Goal: Information Seeking & Learning: Learn about a topic

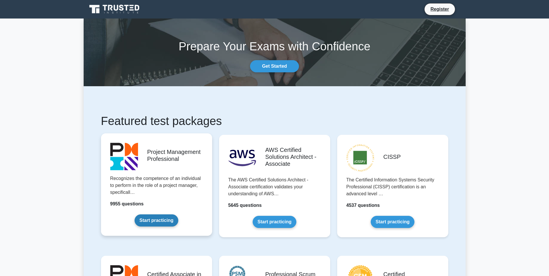
click at [157, 220] on link "Start practicing" at bounding box center [156, 220] width 44 height 12
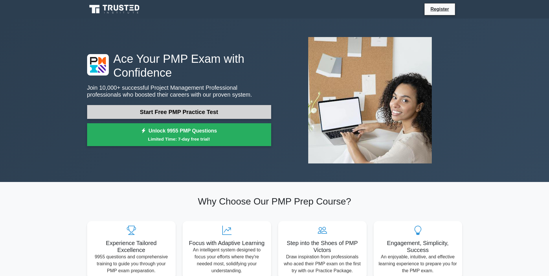
click at [174, 111] on link "Start Free PMP Practice Test" at bounding box center [179, 112] width 184 height 14
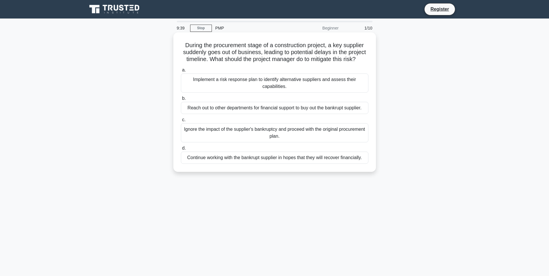
click at [287, 89] on div "Implement a risk response plan to identify alternative suppliers and assess the…" at bounding box center [274, 82] width 187 height 19
click at [181, 72] on input "a. Implement a risk response plan to identify alternative suppliers and assess …" at bounding box center [181, 70] width 0 height 4
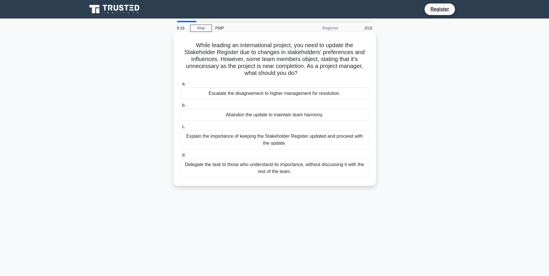
click at [279, 138] on div "Explain the importance of keeping the Stakeholder Register updated and proceed …" at bounding box center [274, 139] width 187 height 19
click at [181, 129] on input "c. Explain the importance of keeping the Stakeholder Register updated and proce…" at bounding box center [181, 127] width 0 height 4
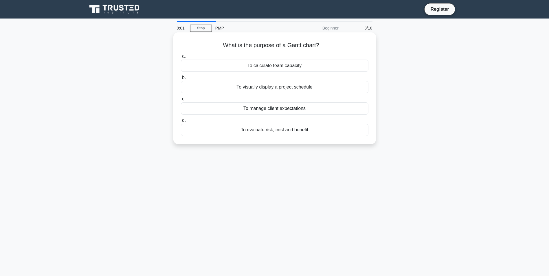
click at [255, 89] on div "To visually display a project schedule" at bounding box center [274, 87] width 187 height 12
click at [181, 80] on input "b. To visually display a project schedule" at bounding box center [181, 78] width 0 height 4
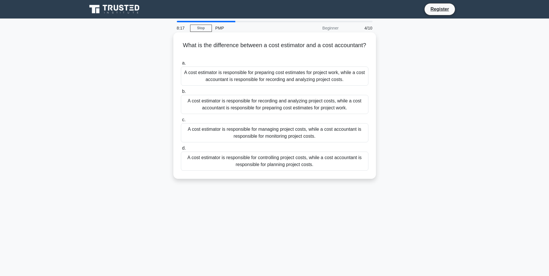
click at [282, 75] on div "A cost estimator is responsible for preparing cost estimates for project work, …" at bounding box center [274, 76] width 187 height 19
click at [181, 65] on input "a. A cost estimator is responsible for preparing cost estimates for project wor…" at bounding box center [181, 63] width 0 height 4
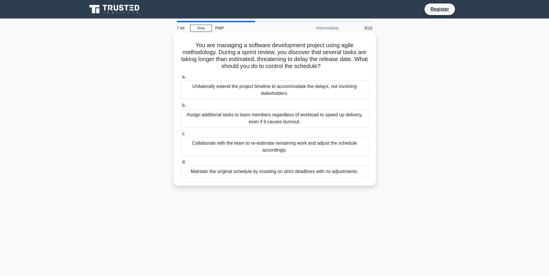
click at [293, 148] on div "Collaborate with the team to re-estimate remaining work and adjust the schedule…" at bounding box center [274, 146] width 187 height 19
click at [181, 136] on input "c. Collaborate with the team to re-estimate remaining work and adjust the sched…" at bounding box center [181, 134] width 0 height 4
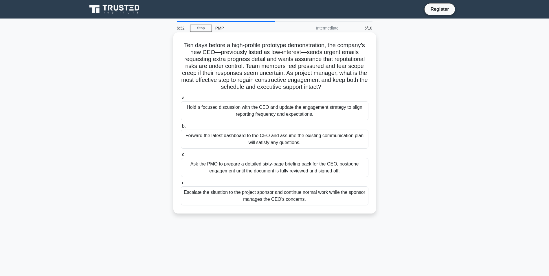
click at [281, 196] on div "Escalate the situation to the project sponsor and continue normal work while th…" at bounding box center [274, 195] width 187 height 19
click at [181, 185] on input "d. Escalate the situation to the project sponsor and continue normal work while…" at bounding box center [181, 183] width 0 height 4
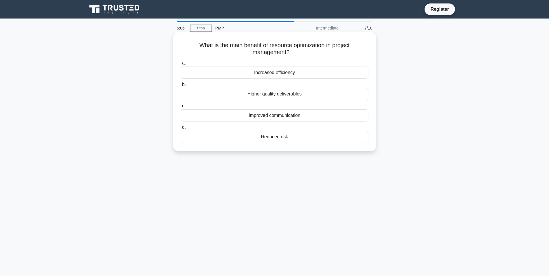
click at [273, 95] on div "Higher quality deliverables" at bounding box center [274, 94] width 187 height 12
click at [181, 86] on input "b. Higher quality deliverables" at bounding box center [181, 85] width 0 height 4
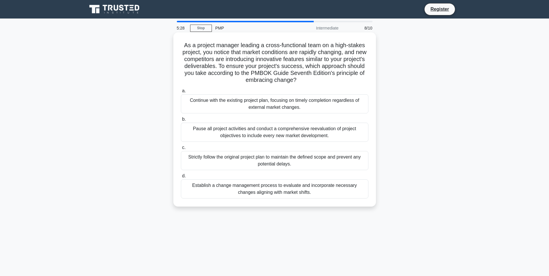
click at [285, 193] on div "Establish a change management process to evaluate and incorporate necessary cha…" at bounding box center [274, 188] width 187 height 19
click at [181, 178] on input "d. Establish a change management process to evaluate and incorporate necessary …" at bounding box center [181, 176] width 0 height 4
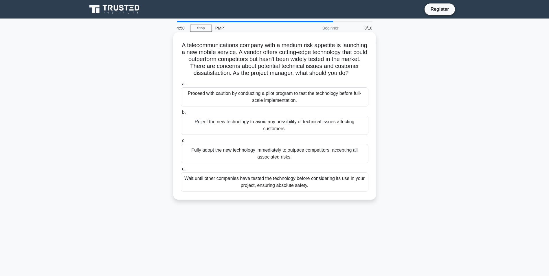
click at [320, 134] on div "Reject the new technology to avoid any possibility of technical issues affectin…" at bounding box center [274, 125] width 187 height 19
click at [181, 114] on input "b. Reject the new technology to avoid any possibility of technical issues affec…" at bounding box center [181, 112] width 0 height 4
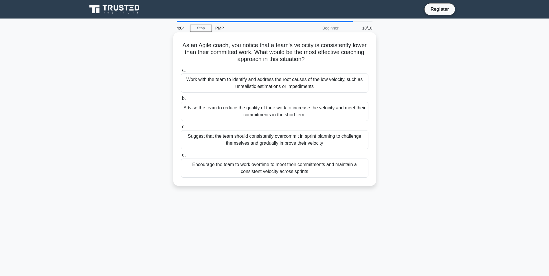
click at [278, 90] on div "Work with the team to identify and address the root causes of the low velocity,…" at bounding box center [274, 82] width 187 height 19
click at [181, 72] on input "a. Work with the team to identify and address the root causes of the low veloci…" at bounding box center [181, 70] width 0 height 4
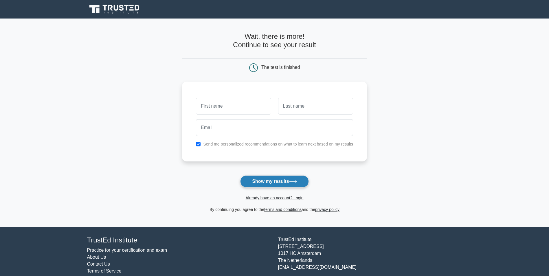
click at [284, 181] on button "Show my results" at bounding box center [274, 181] width 68 height 12
click at [224, 105] on input "text" at bounding box center [233, 104] width 75 height 17
click at [227, 106] on input "text" at bounding box center [233, 104] width 75 height 17
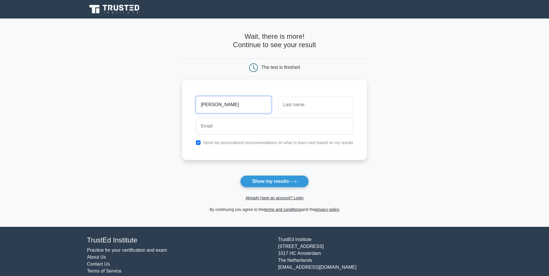
type input "rita"
click at [306, 100] on input "text" at bounding box center [315, 104] width 75 height 17
type input "zgheib"
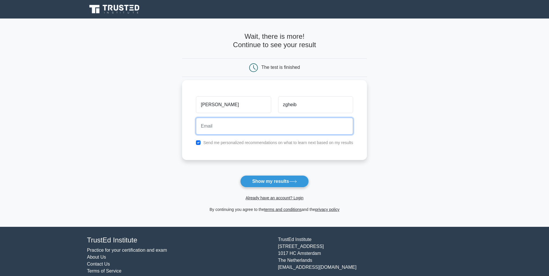
click at [248, 126] on input "email" at bounding box center [274, 126] width 157 height 17
type input "[PERSON_NAME][EMAIL_ADDRESS][PERSON_NAME][DOMAIN_NAME]"
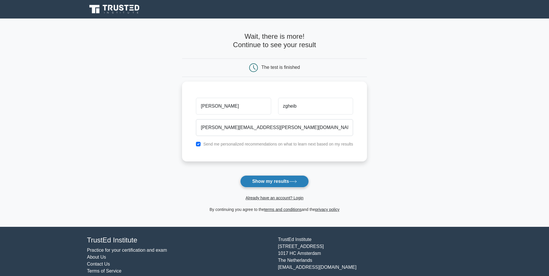
click at [273, 179] on button "Show my results" at bounding box center [274, 181] width 68 height 12
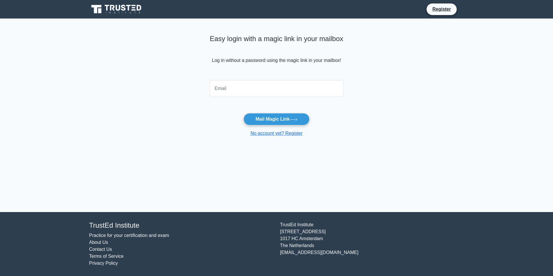
click at [225, 90] on input "email" at bounding box center [277, 88] width 134 height 17
type input "[PERSON_NAME][EMAIL_ADDRESS][PERSON_NAME][DOMAIN_NAME]"
click at [270, 122] on button "Mail Magic Link" at bounding box center [277, 119] width 66 height 12
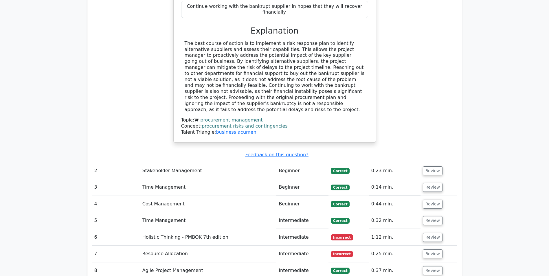
scroll to position [691, 0]
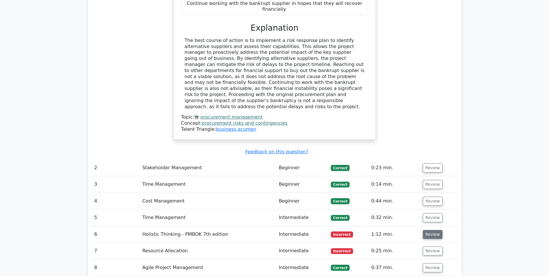
click at [428, 230] on button "Review" at bounding box center [433, 234] width 20 height 9
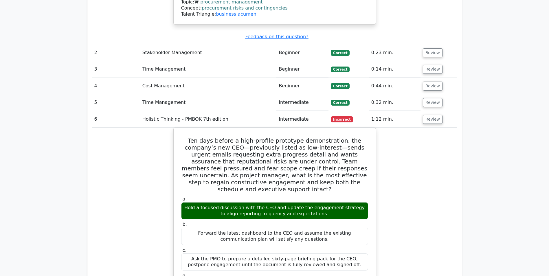
scroll to position [812, 0]
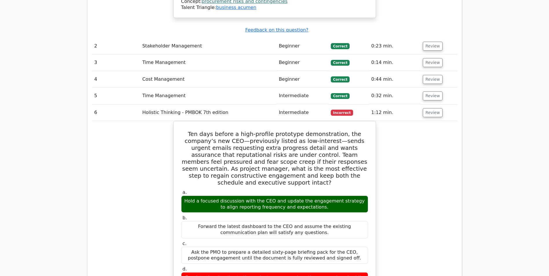
click at [345, 110] on span "Incorrect" at bounding box center [342, 113] width 22 height 6
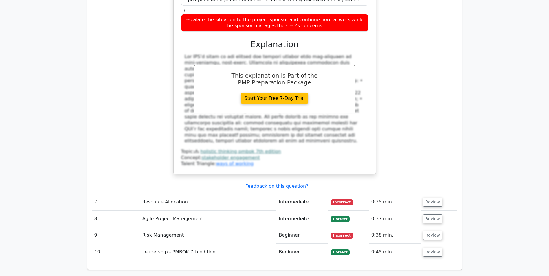
scroll to position [1089, 0]
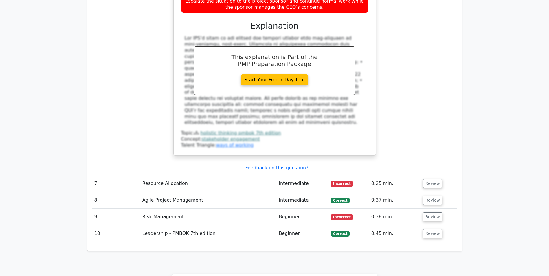
click at [149, 175] on td "Resource Allocation" at bounding box center [208, 183] width 137 height 16
click at [341, 181] on span "Incorrect" at bounding box center [342, 184] width 22 height 6
click at [429, 179] on button "Review" at bounding box center [433, 183] width 20 height 9
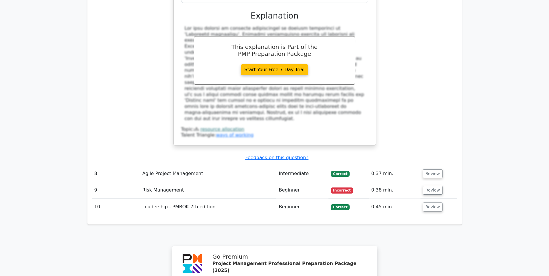
scroll to position [1362, 0]
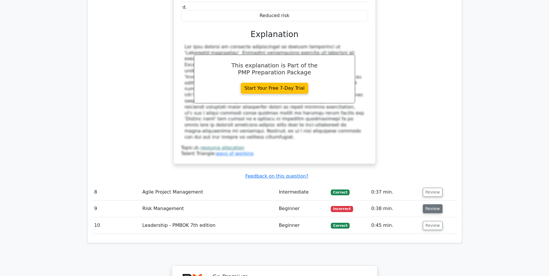
click at [437, 204] on button "Review" at bounding box center [433, 208] width 20 height 9
